Goal: Task Accomplishment & Management: Use online tool/utility

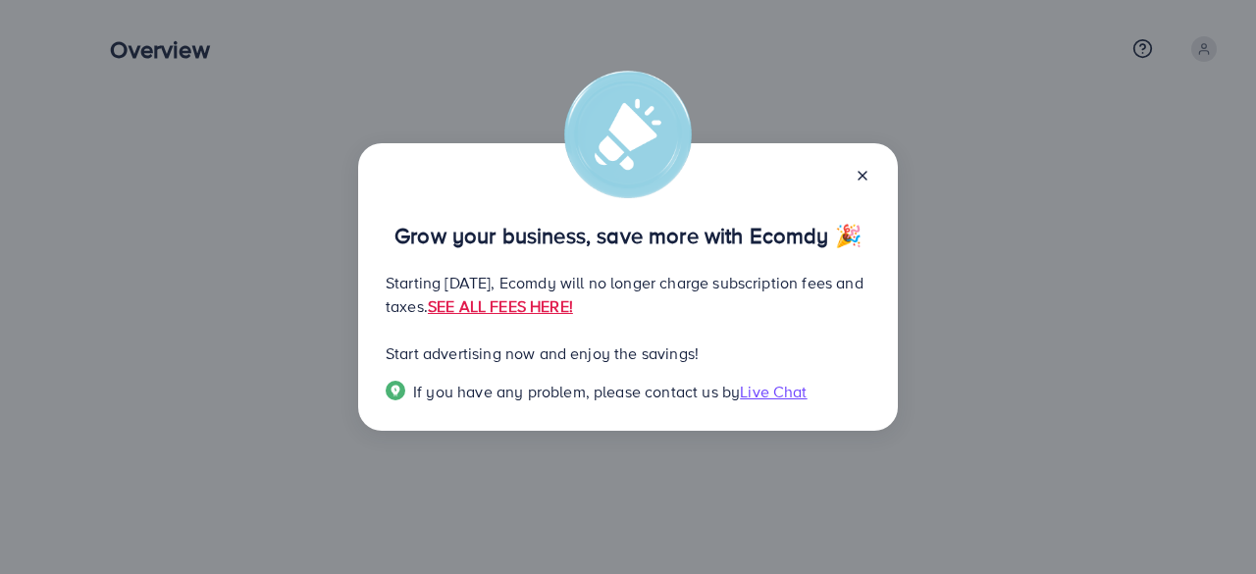
click at [864, 176] on line at bounding box center [863, 176] width 8 height 8
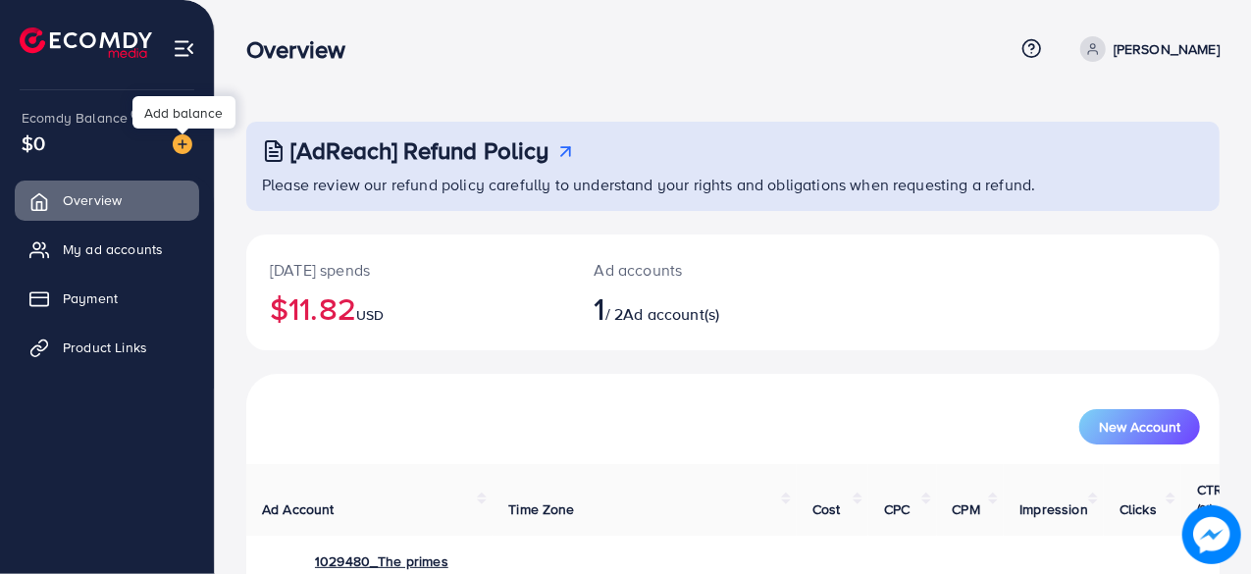
click at [184, 145] on img at bounding box center [183, 144] width 20 height 20
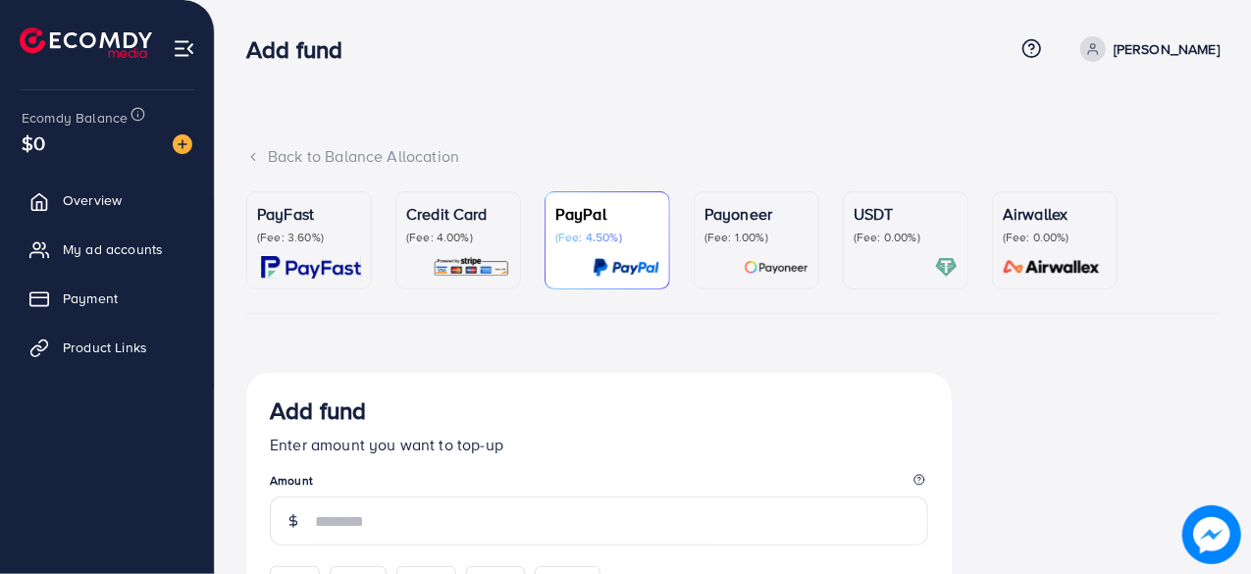
click at [460, 271] on img at bounding box center [472, 267] width 78 height 23
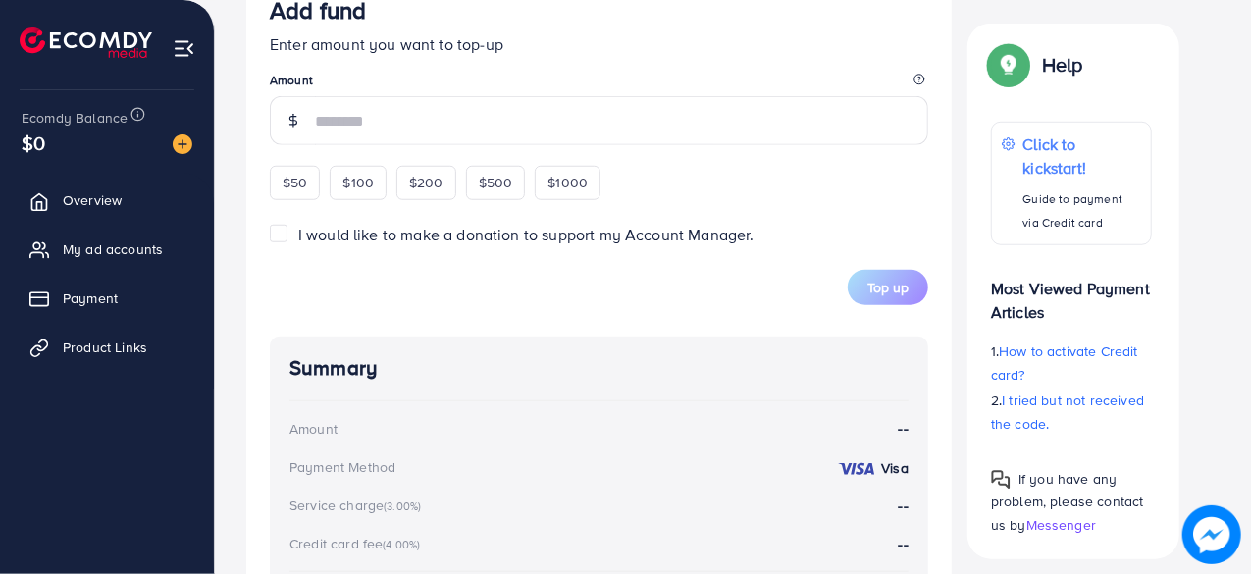
scroll to position [749, 0]
click at [306, 190] on div "$50" at bounding box center [295, 181] width 50 height 33
type input "**"
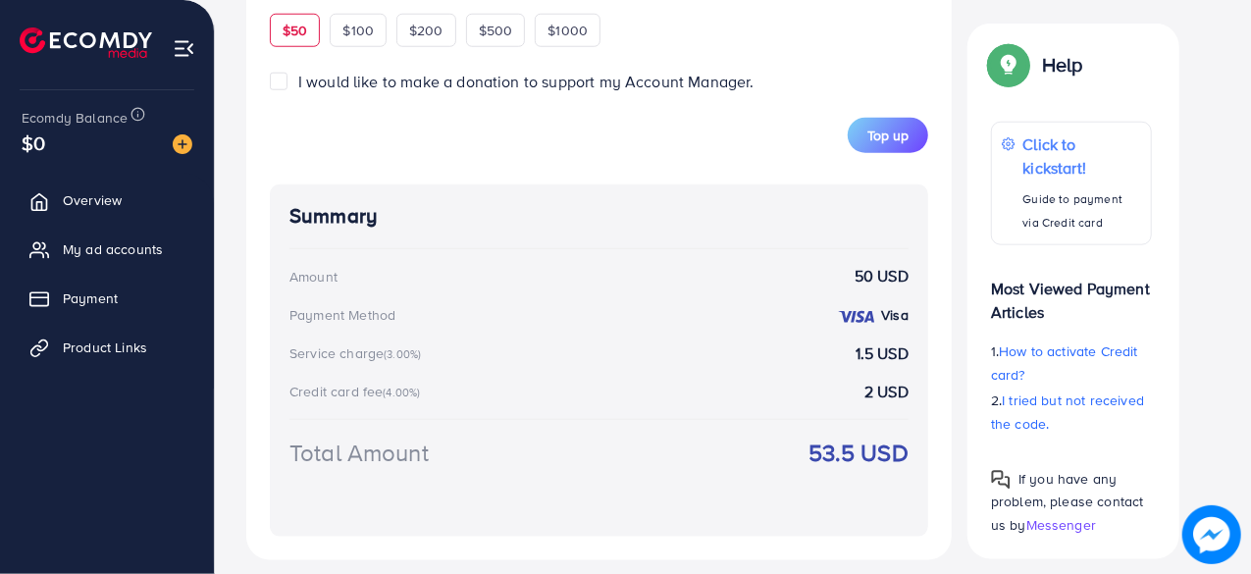
scroll to position [943, 0]
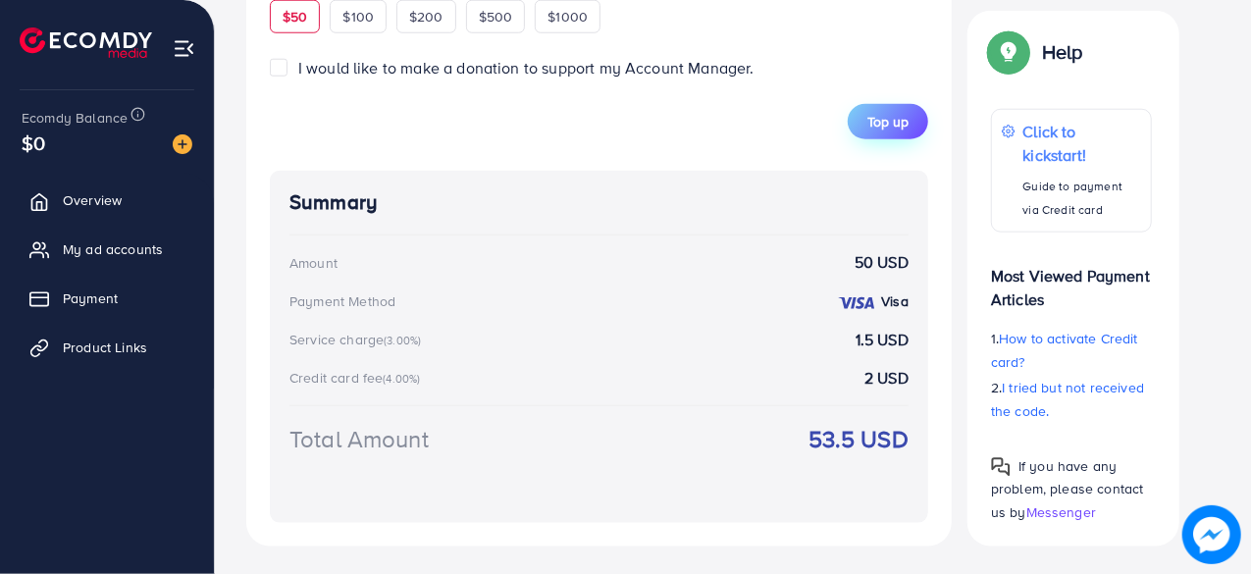
click at [890, 123] on span "Top up" at bounding box center [887, 122] width 41 height 20
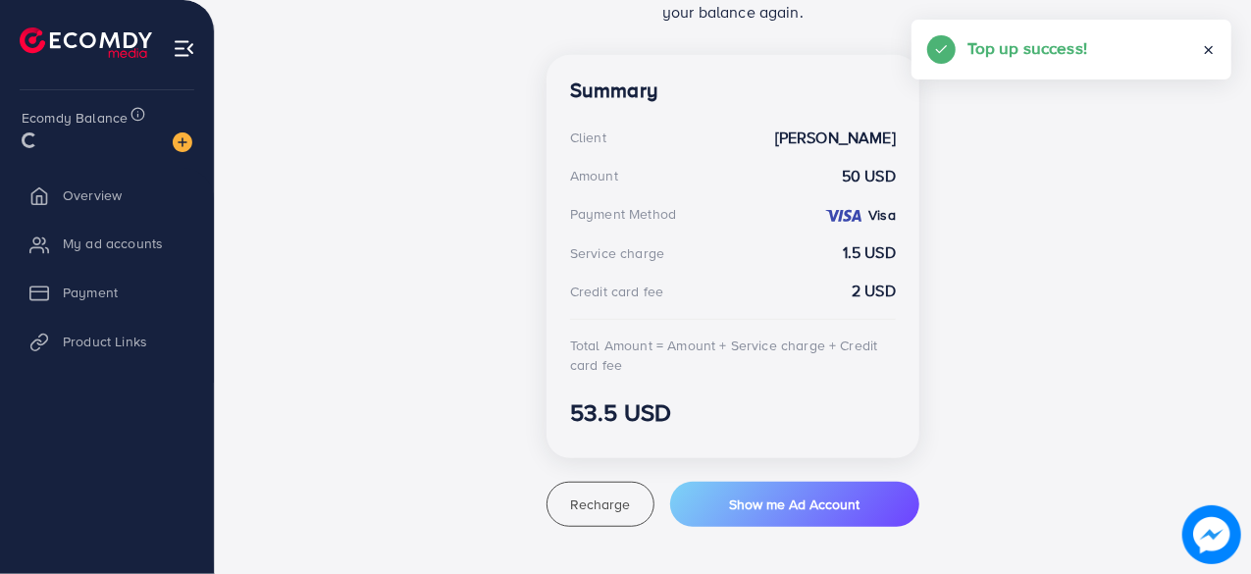
scroll to position [515, 0]
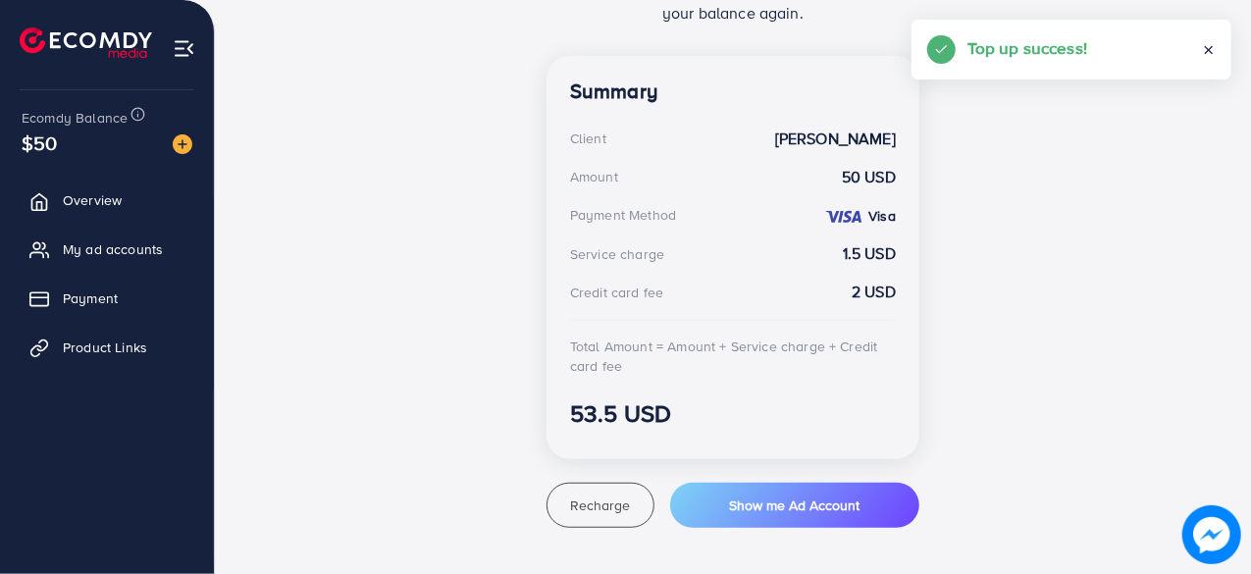
click at [1209, 48] on icon at bounding box center [1209, 50] width 14 height 14
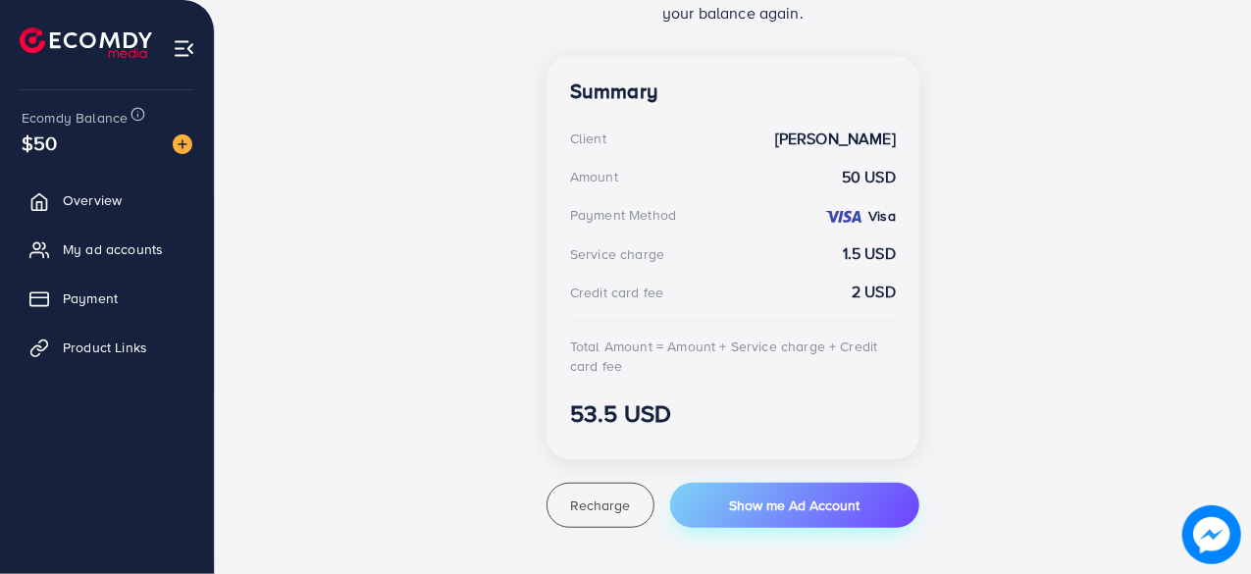
click at [756, 514] on button "Show me Ad Account" at bounding box center [794, 505] width 249 height 45
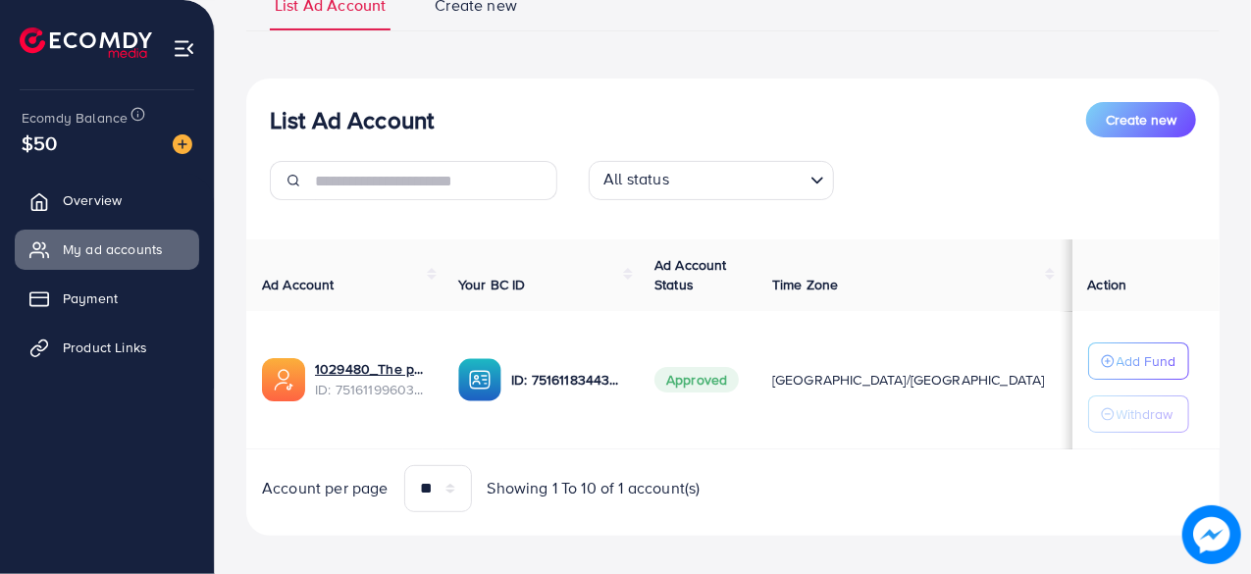
scroll to position [175, 0]
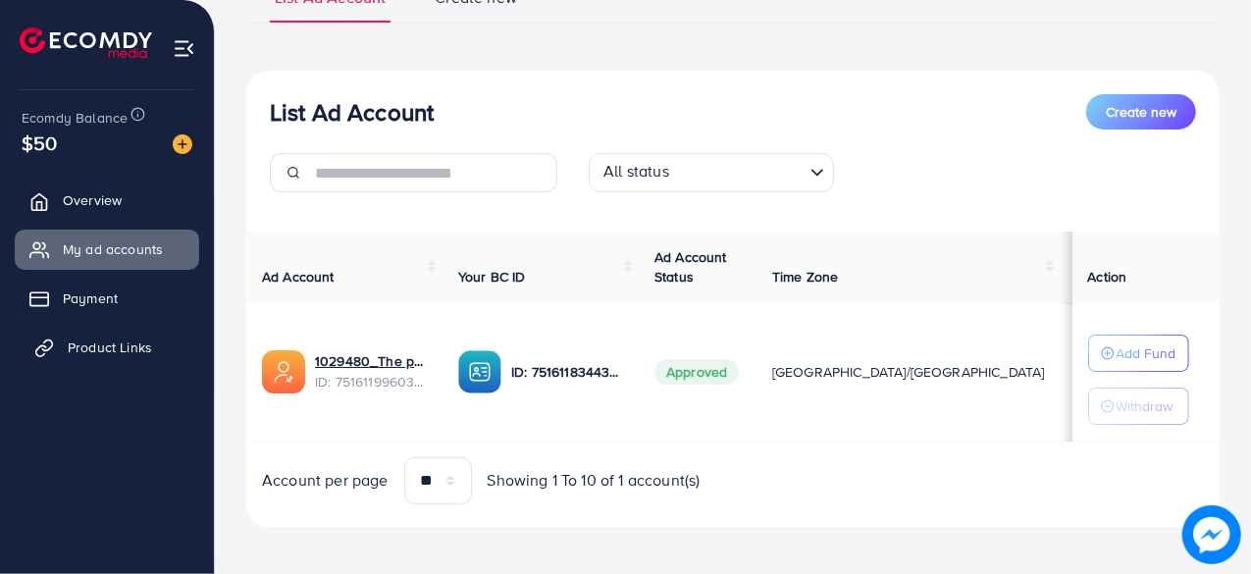
click at [87, 359] on link "Product Links" at bounding box center [107, 347] width 184 height 39
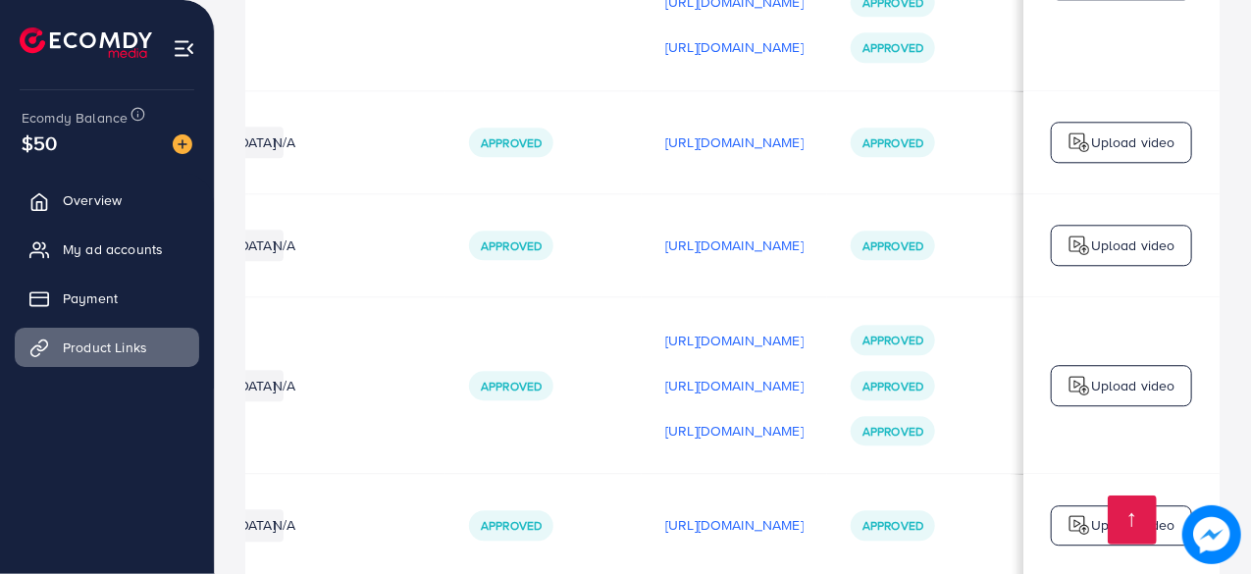
scroll to position [0, 580]
click at [875, 371] on div "Approved" at bounding box center [893, 385] width 84 height 29
click at [692, 329] on p "[URL][DOMAIN_NAME]" at bounding box center [734, 341] width 138 height 24
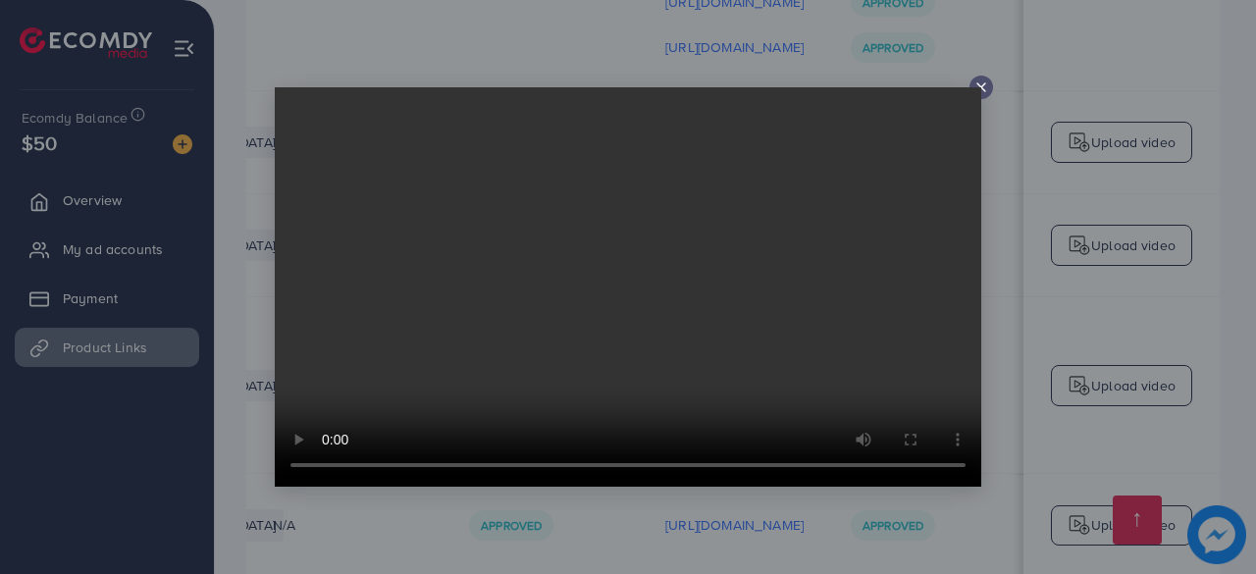
click at [978, 83] on icon at bounding box center [981, 87] width 16 height 16
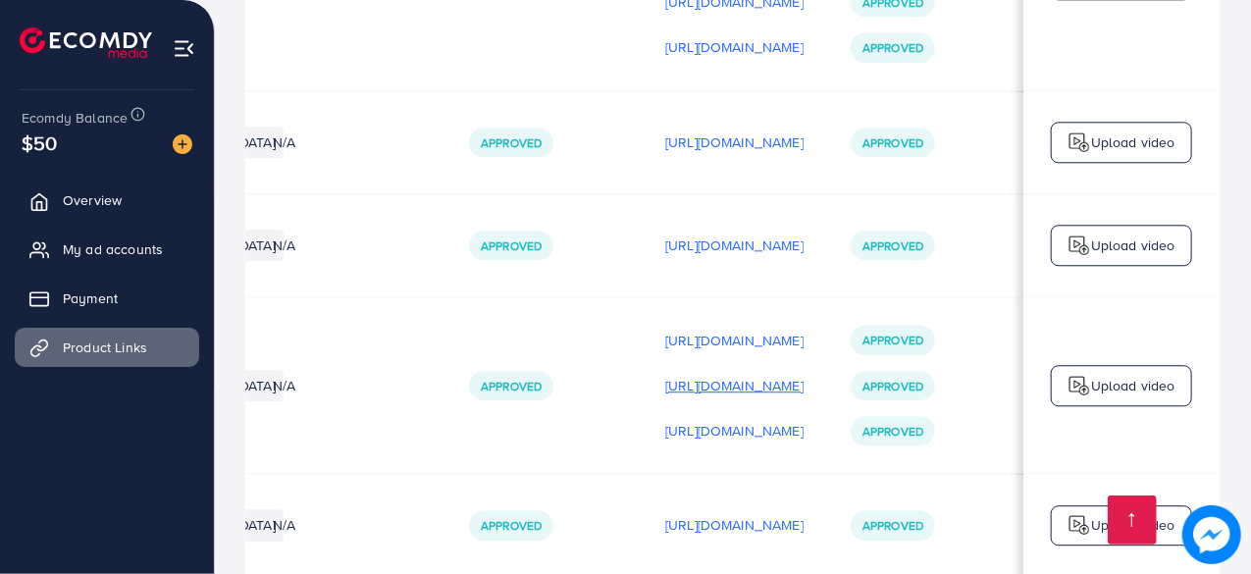
click at [690, 374] on p "[URL][DOMAIN_NAME]" at bounding box center [734, 386] width 138 height 24
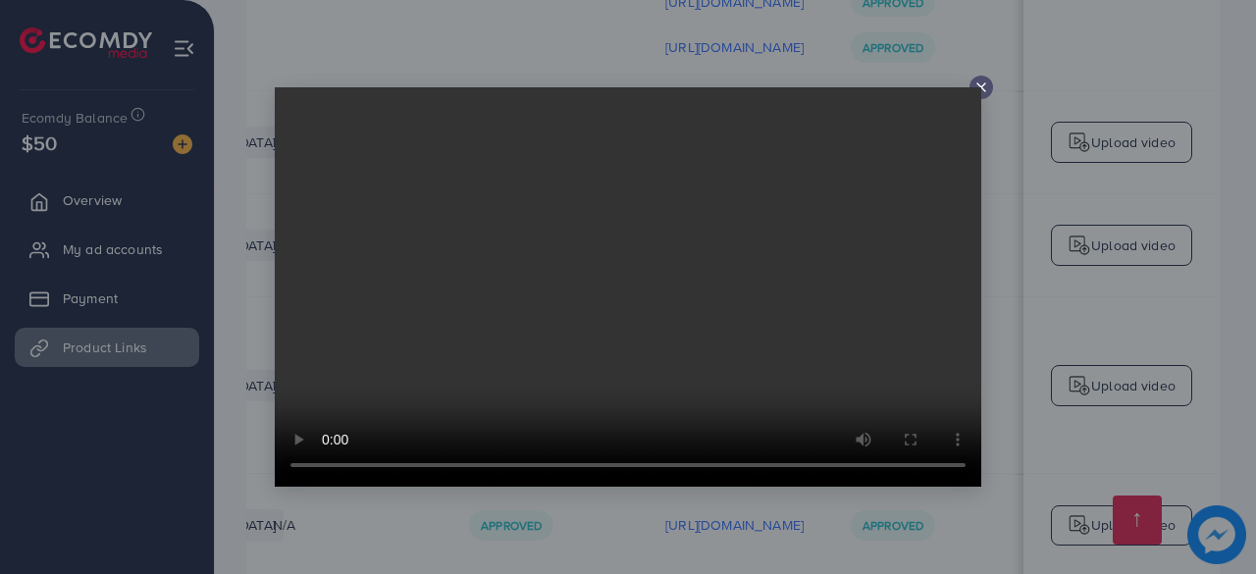
click at [981, 84] on icon at bounding box center [981, 87] width 16 height 16
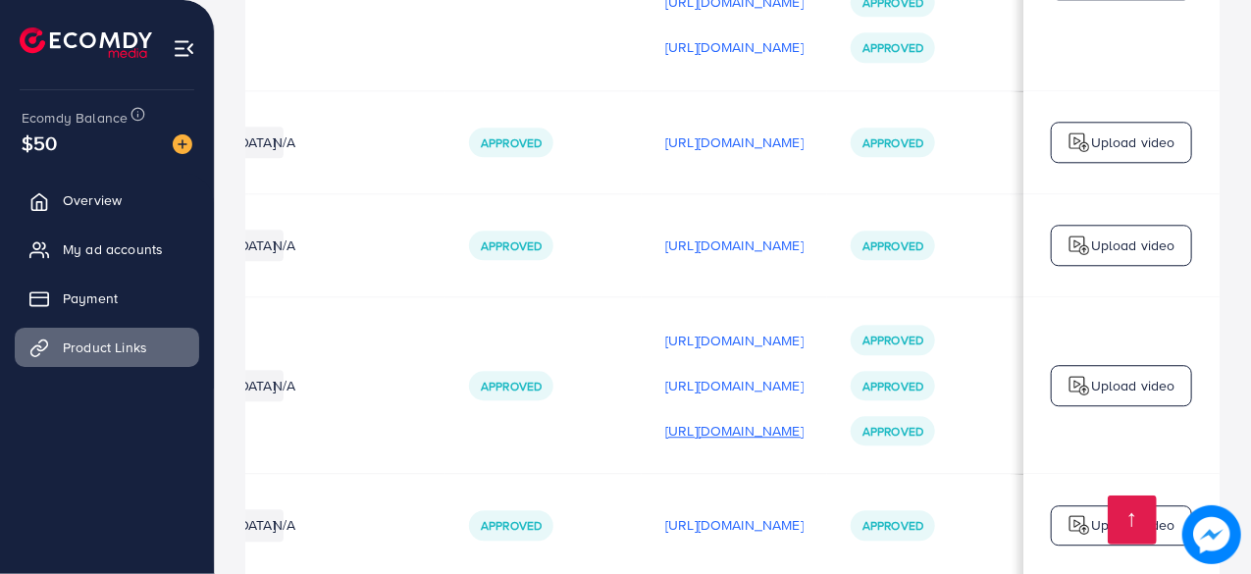
click at [703, 419] on p "[URL][DOMAIN_NAME]" at bounding box center [734, 431] width 138 height 24
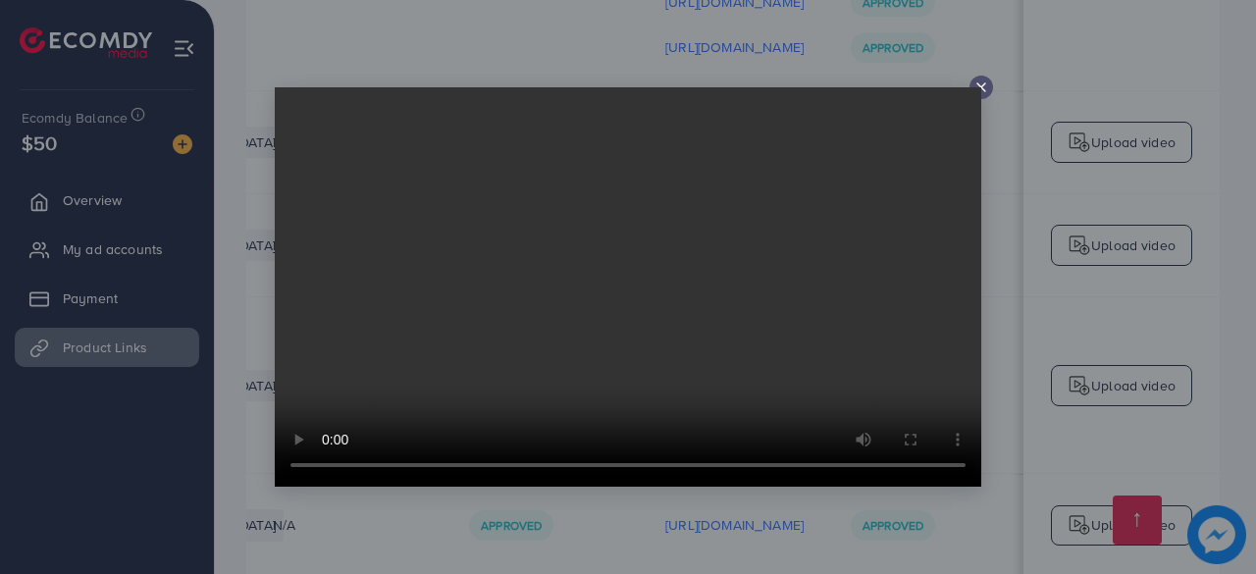
click at [985, 85] on icon at bounding box center [981, 87] width 16 height 16
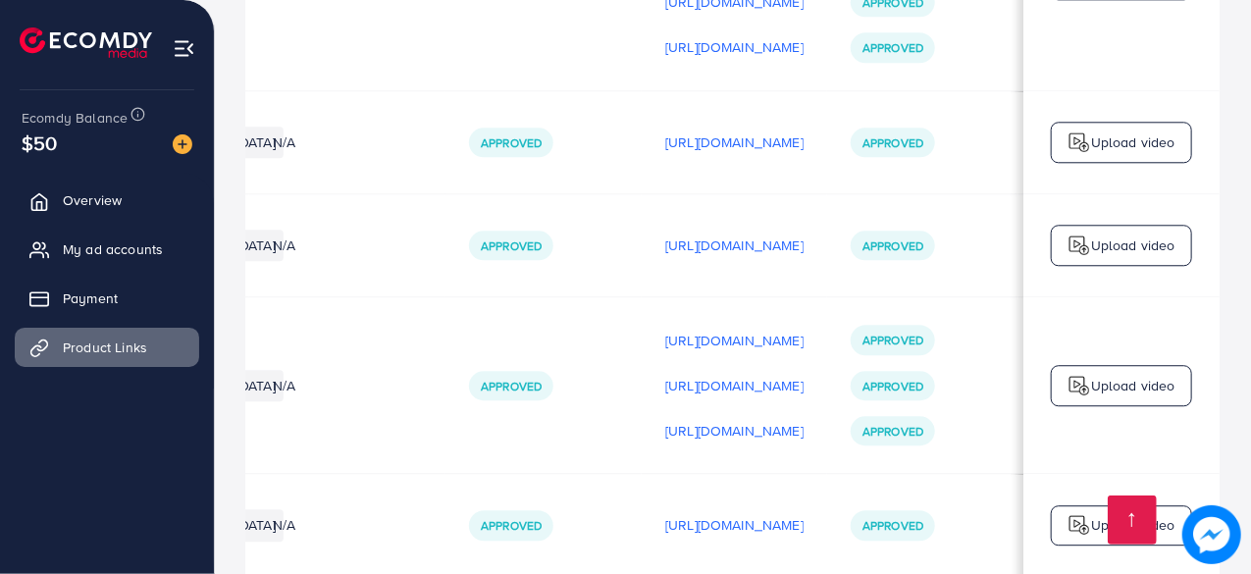
click at [1091, 374] on p "Upload video" at bounding box center [1133, 386] width 84 height 24
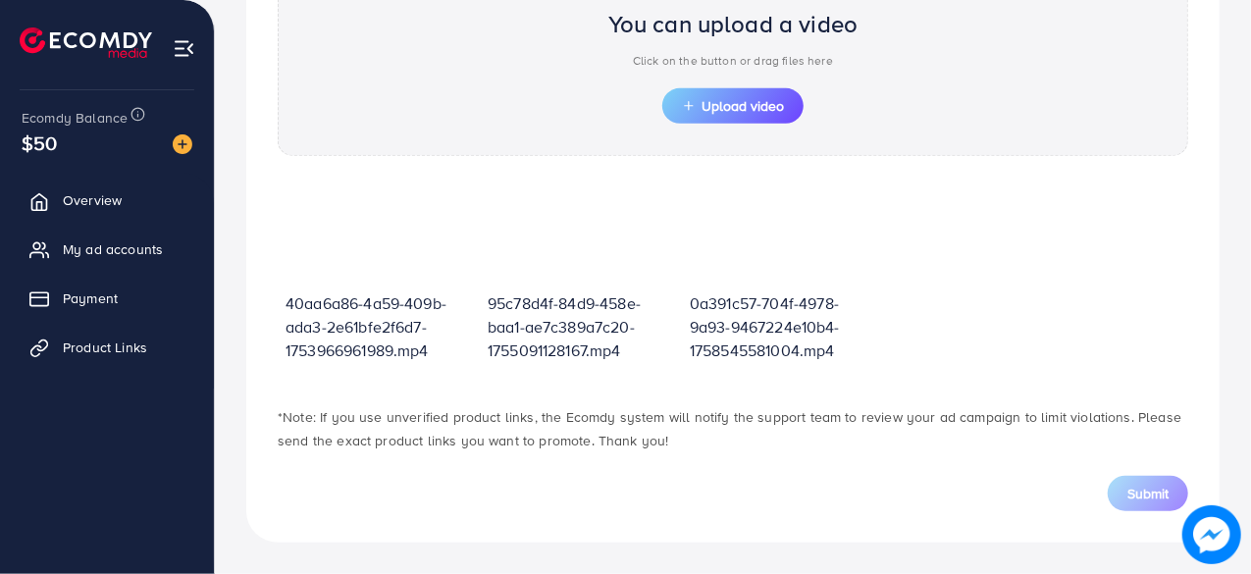
scroll to position [701, 0]
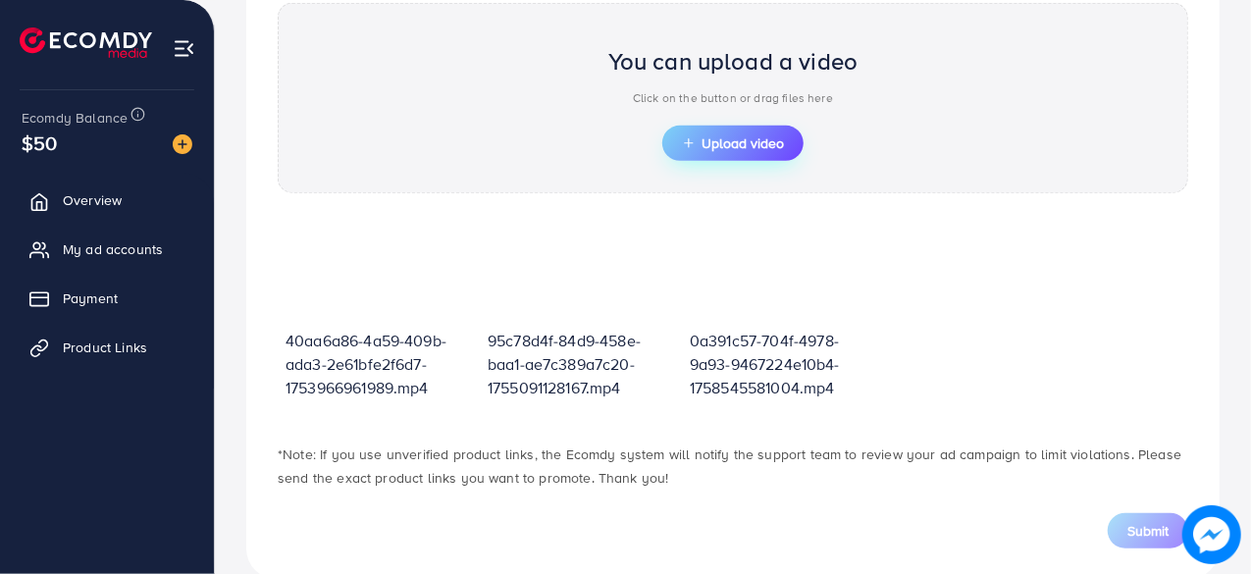
click at [726, 136] on span "Upload video" at bounding box center [733, 143] width 102 height 14
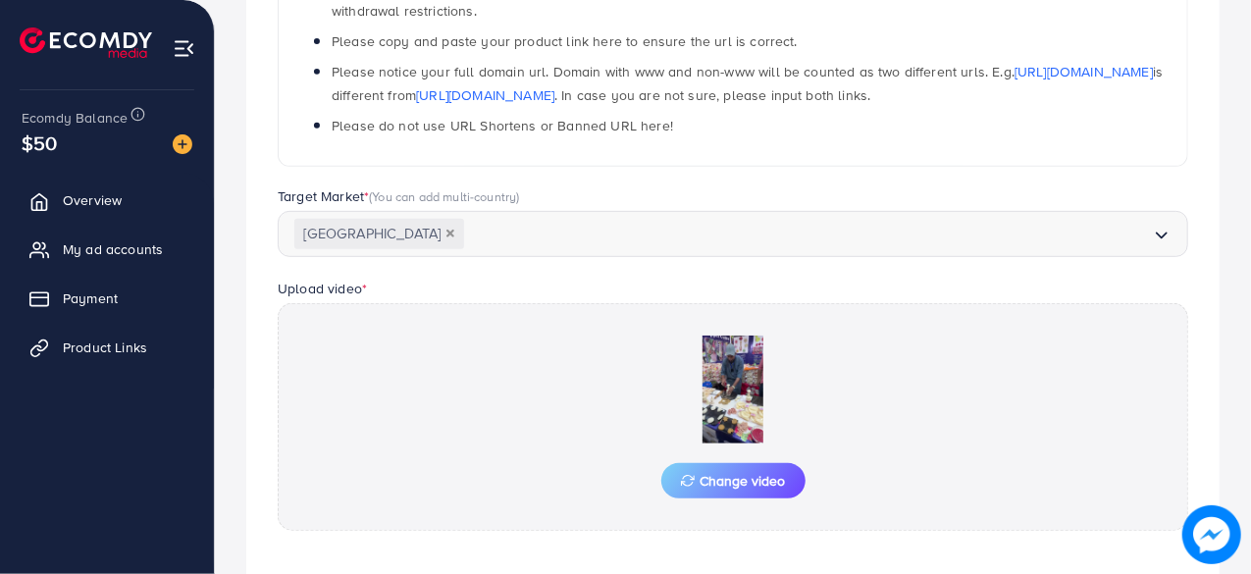
scroll to position [771, 0]
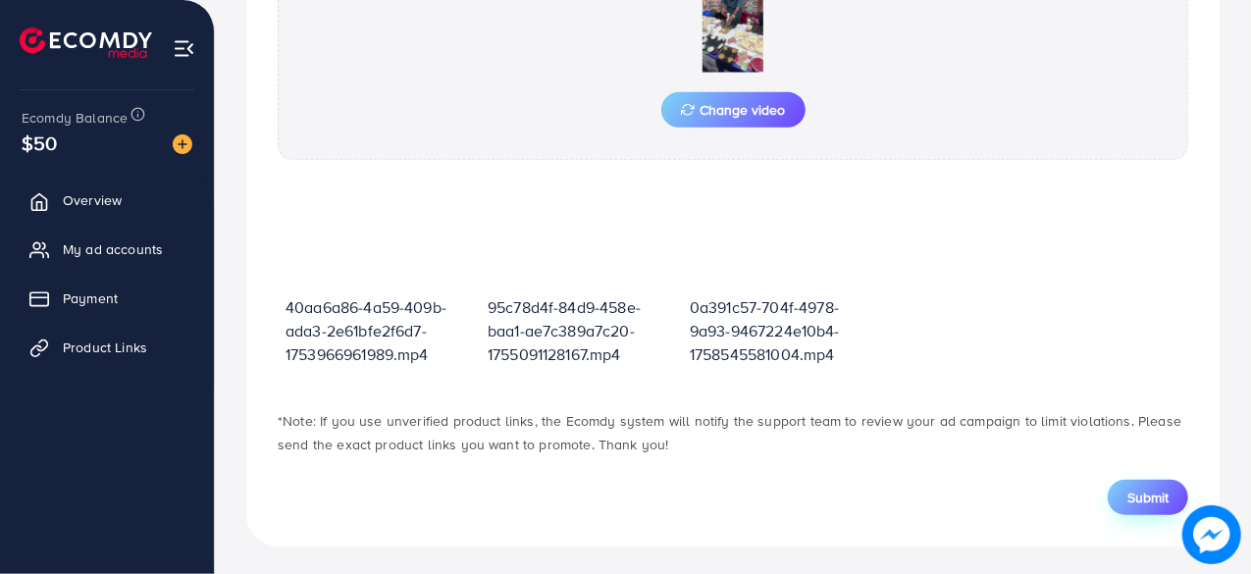
click at [1136, 506] on button "Submit" at bounding box center [1148, 497] width 80 height 35
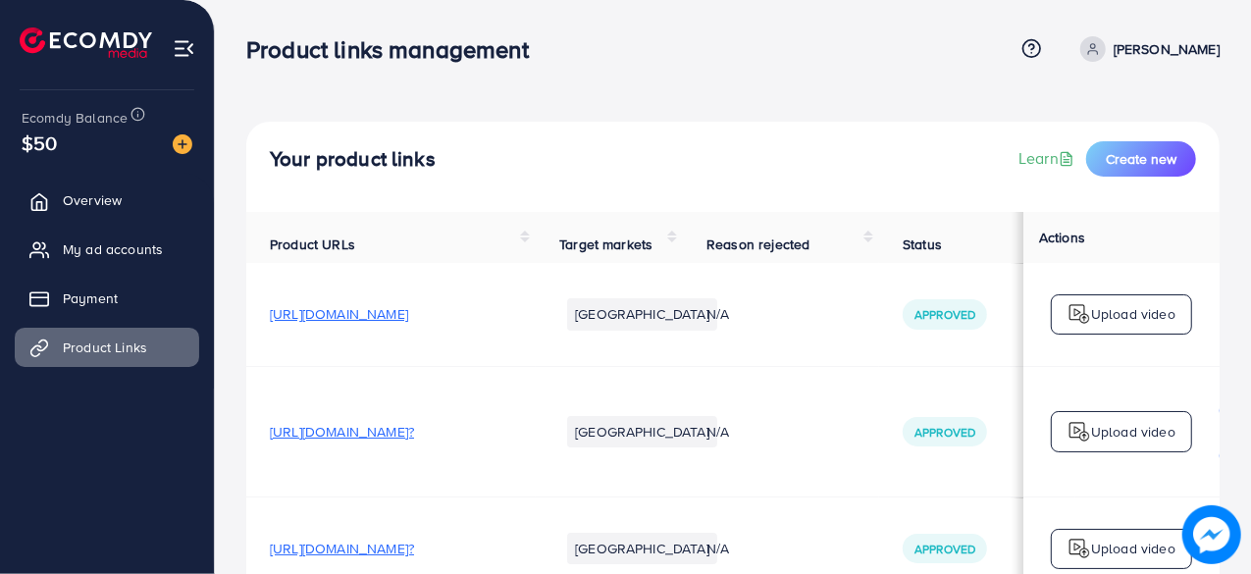
click at [848, 150] on div "Your product links Learn Create new" at bounding box center [733, 158] width 926 height 35
